Goal: Check status: Check status

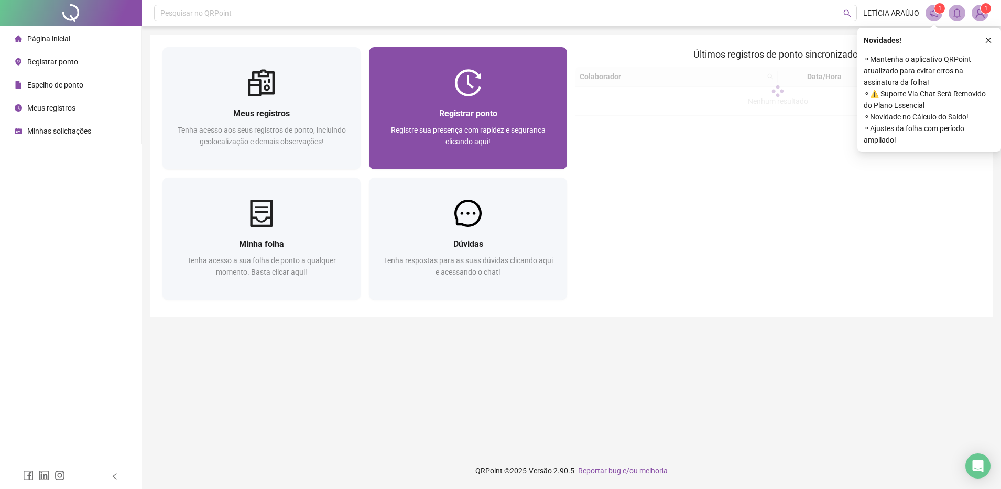
click at [499, 82] on div at bounding box center [468, 82] width 198 height 27
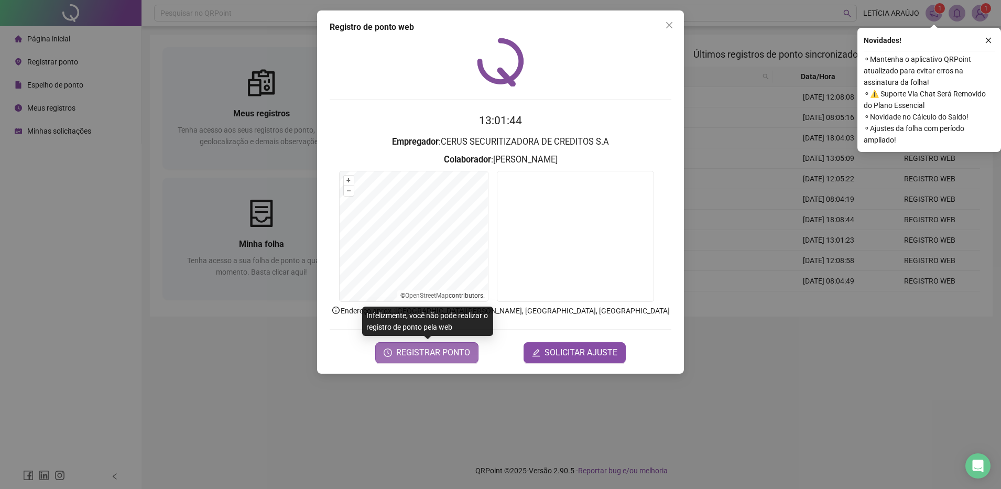
click at [446, 355] on span "REGISTRAR PONTO" at bounding box center [433, 352] width 74 height 13
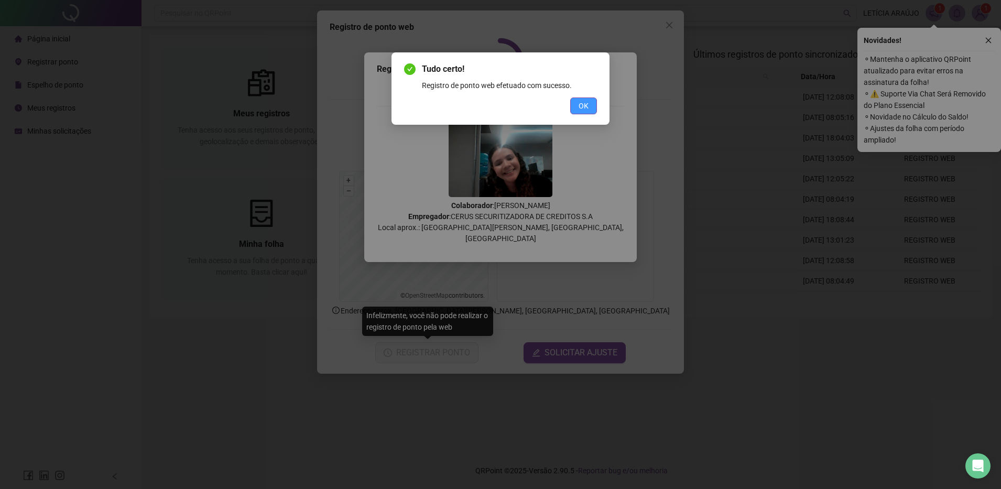
click at [592, 108] on button "OK" at bounding box center [583, 105] width 27 height 17
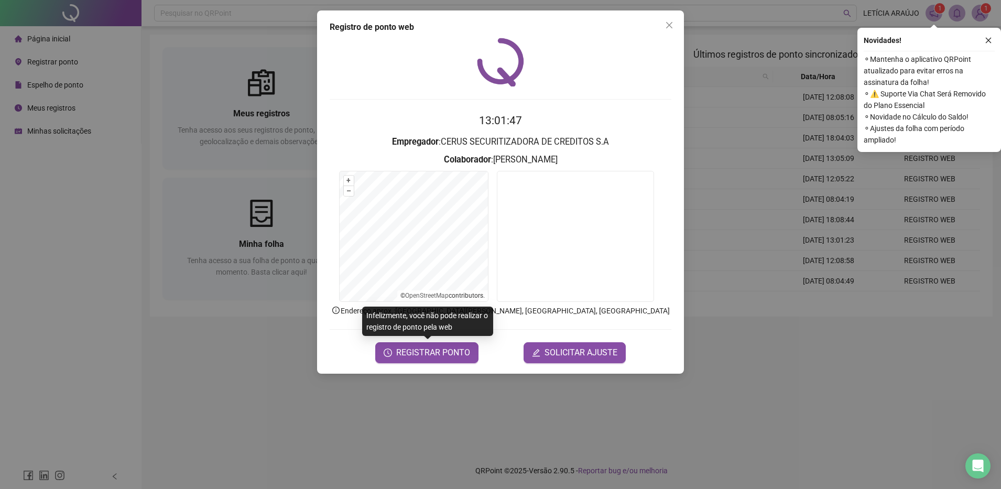
drag, startPoint x: 667, startPoint y: 30, endPoint x: 626, endPoint y: 43, distance: 43.6
click at [664, 31] on button "Close" at bounding box center [669, 25] width 17 height 17
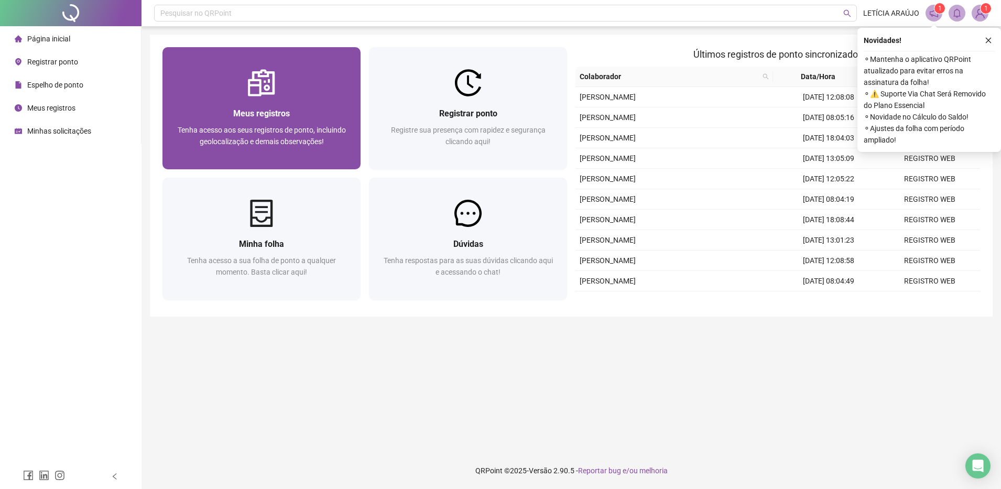
click at [255, 138] on span "Tenha acesso aos seus registros de ponto, incluindo geolocalização e demais obs…" at bounding box center [262, 136] width 168 height 20
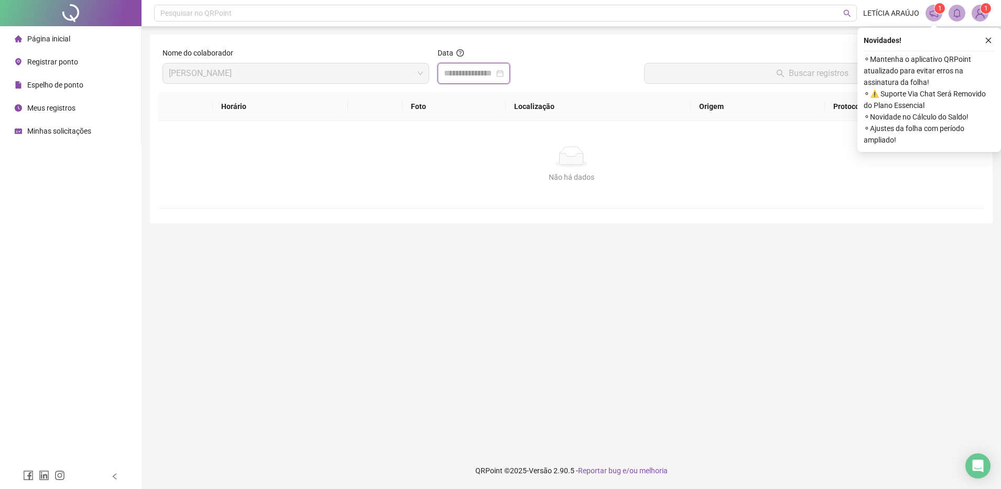
drag, startPoint x: 453, startPoint y: 73, endPoint x: 446, endPoint y: 72, distance: 6.9
click at [451, 72] on input at bounding box center [469, 73] width 50 height 13
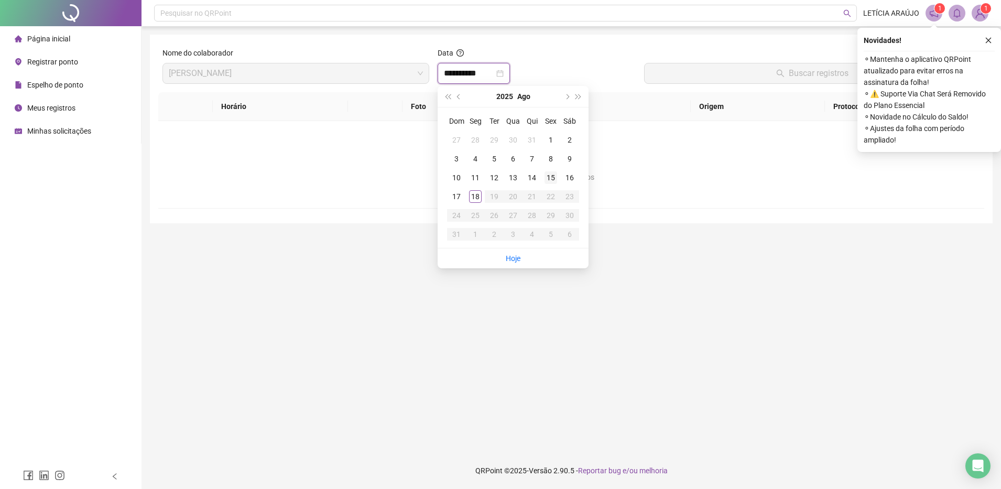
type input "**********"
drag, startPoint x: 474, startPoint y: 200, endPoint x: 625, endPoint y: 122, distance: 170.2
click at [476, 198] on div "18" at bounding box center [475, 196] width 13 height 13
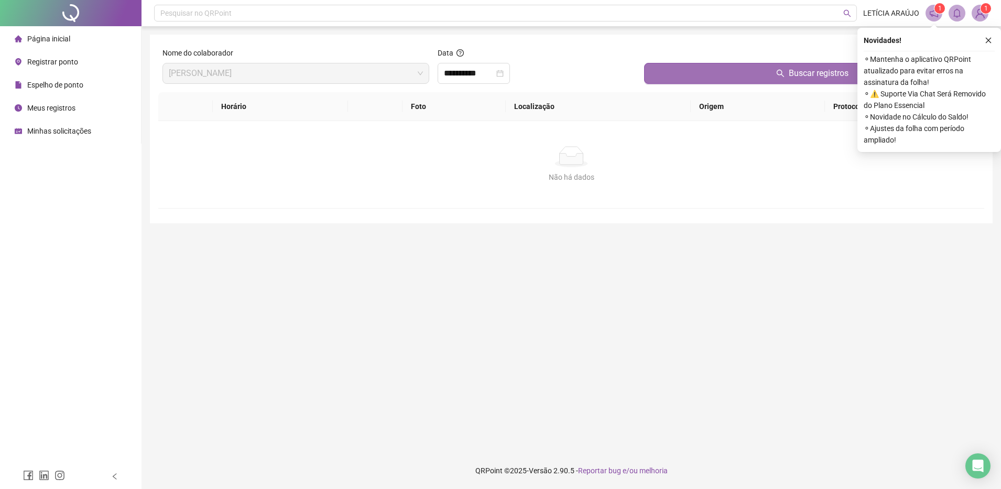
click at [685, 63] on button "Buscar registros" at bounding box center [812, 73] width 336 height 21
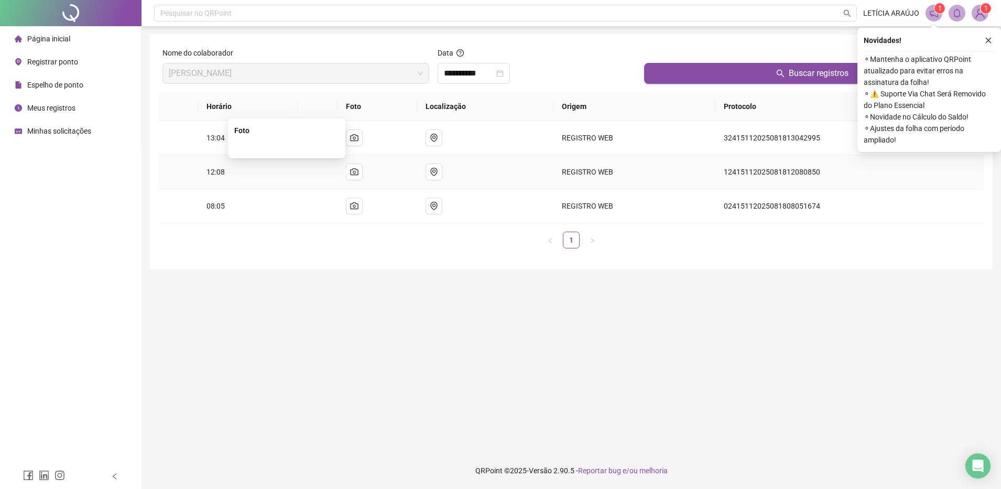
click at [287, 147] on img at bounding box center [287, 147] width 0 height 0
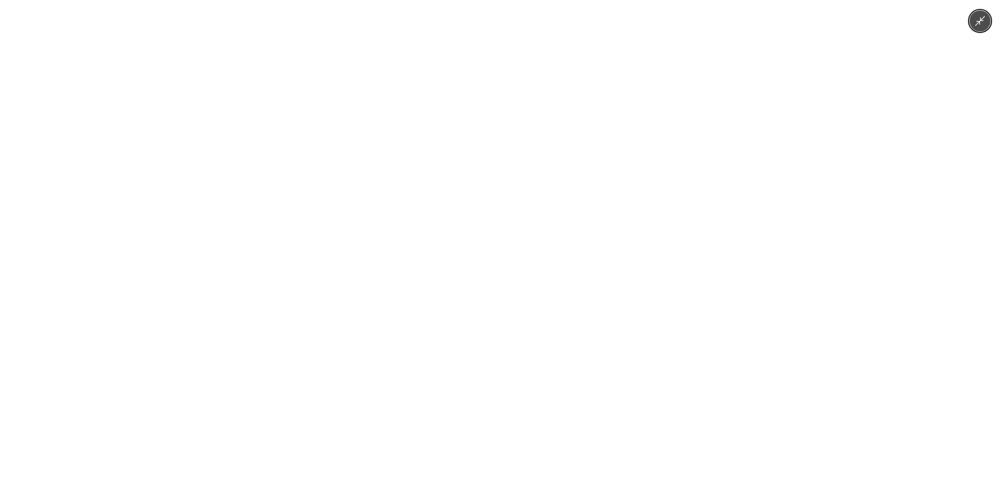
click at [304, 172] on img at bounding box center [501, 244] width 654 height 489
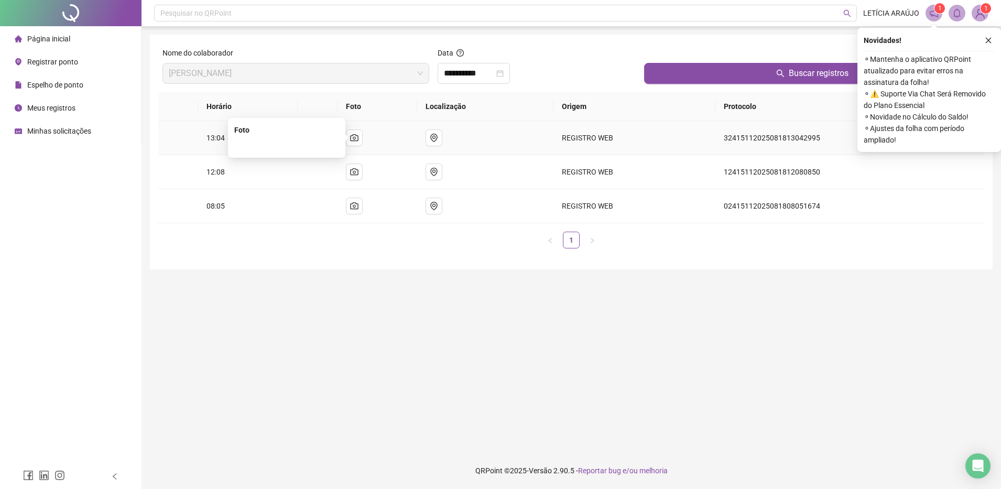
click at [307, 154] on div "Foto" at bounding box center [286, 138] width 117 height 40
click at [354, 140] on button "button" at bounding box center [354, 137] width 17 height 17
click at [287, 113] on img at bounding box center [287, 113] width 0 height 0
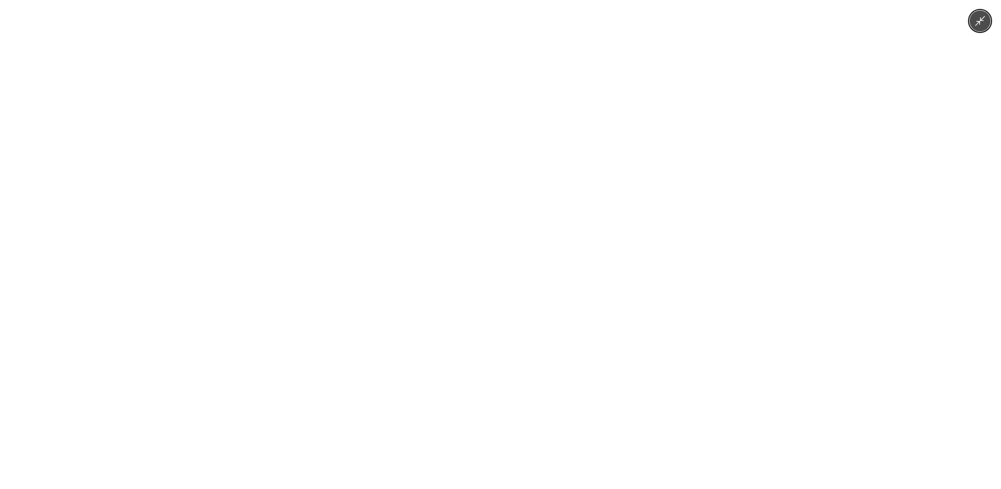
click at [327, 136] on img at bounding box center [501, 244] width 654 height 489
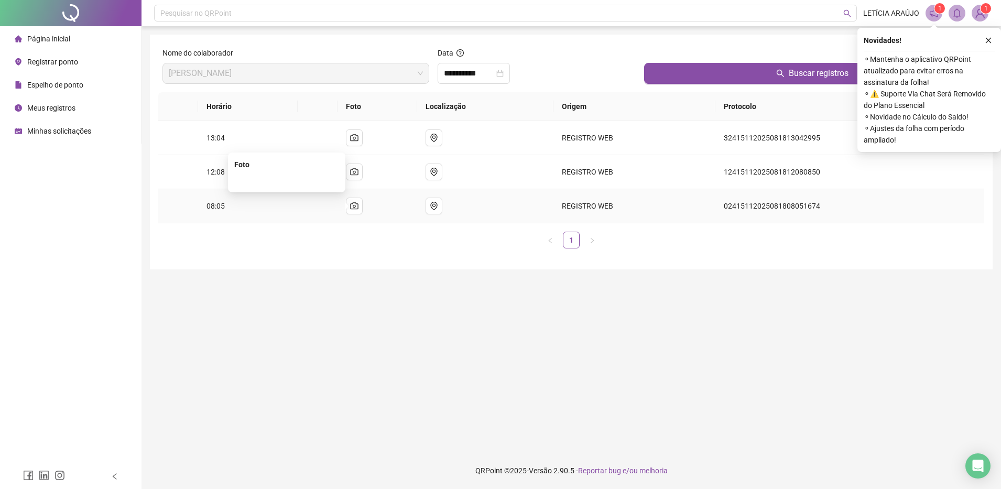
click at [287, 181] on img at bounding box center [287, 181] width 0 height 0
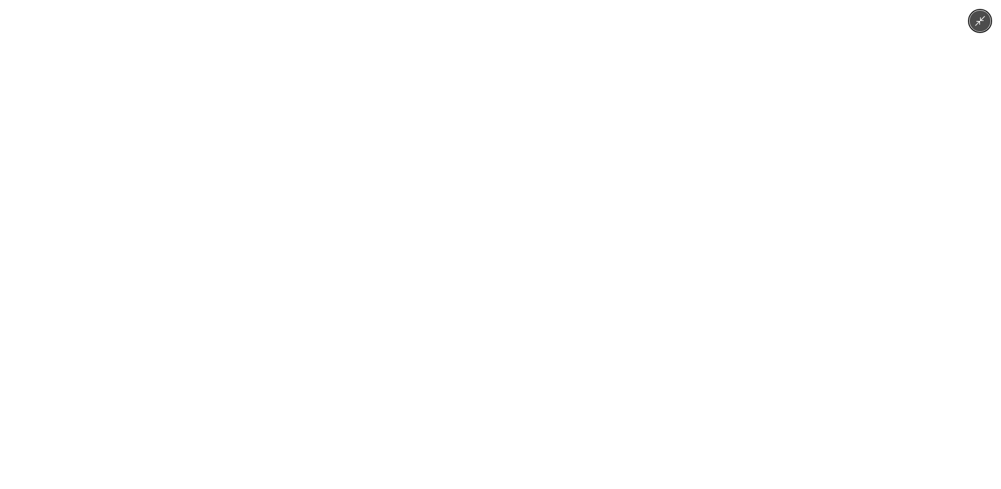
click at [314, 199] on img at bounding box center [501, 244] width 654 height 489
